Goal: Information Seeking & Learning: Learn about a topic

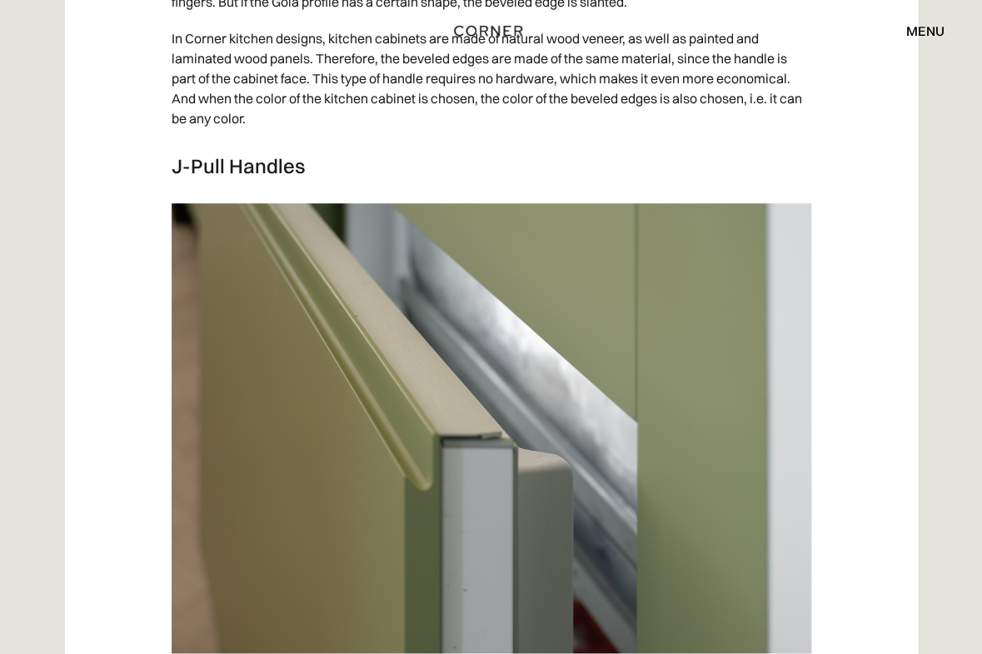
scroll to position [4095, 0]
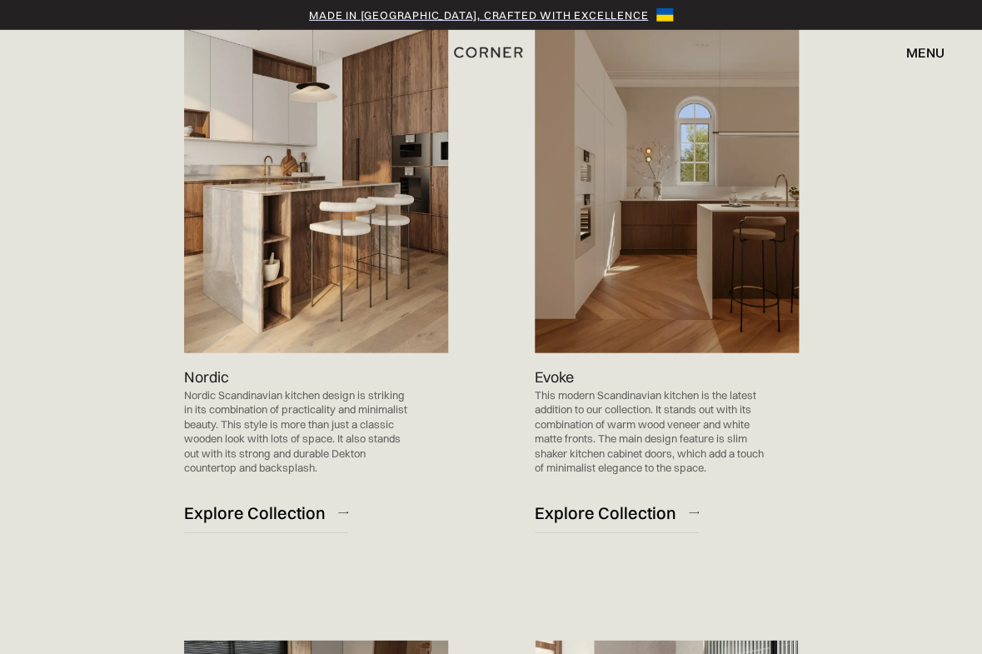
scroll to position [991, 0]
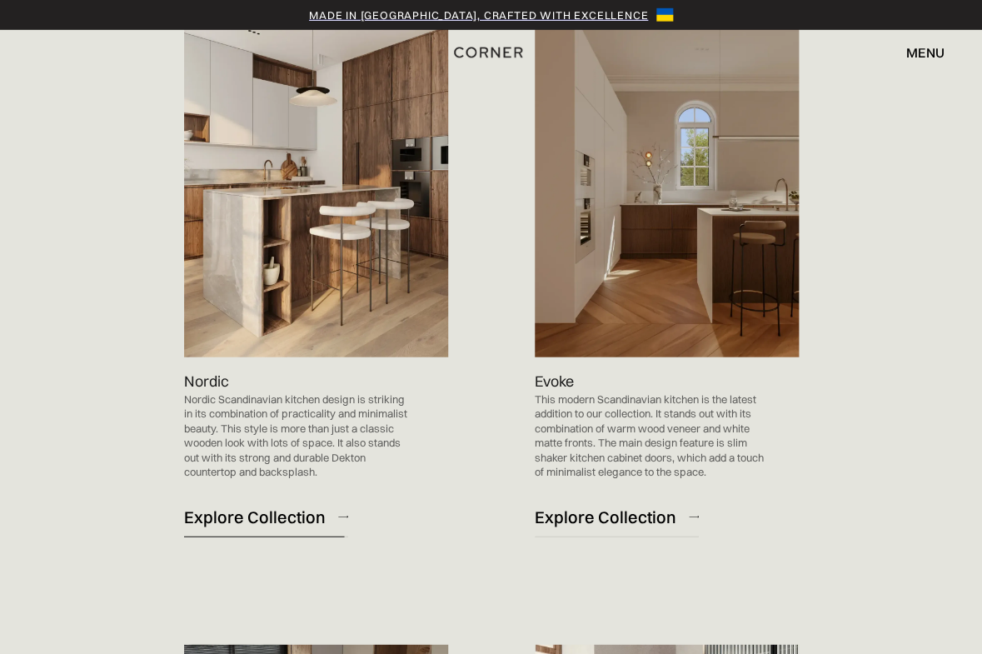
click at [276, 512] on div "Explore Collection" at bounding box center [255, 517] width 142 height 22
